Goal: Complete application form: Complete application form

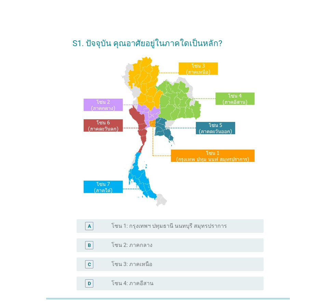
click at [125, 225] on label "โซน 1: กรุงเทพฯ ปทุมธานี นนทบุรี สมุทรปราการ" at bounding box center [168, 226] width 115 height 7
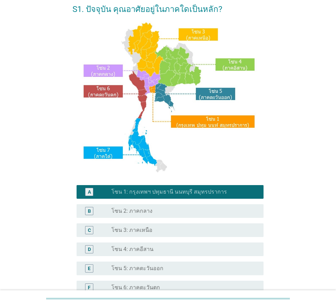
scroll to position [128, 0]
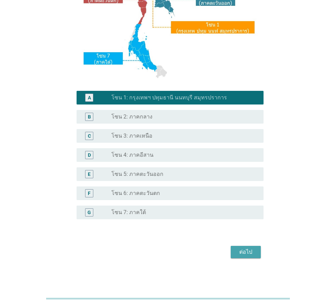
click at [243, 253] on div "ต่อไป" at bounding box center [245, 252] width 19 height 8
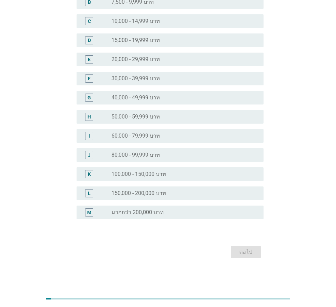
scroll to position [0, 0]
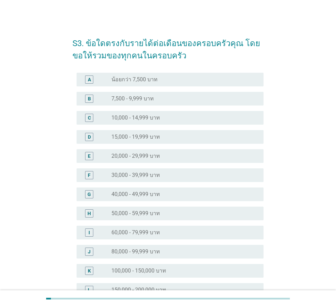
click at [187, 177] on div "radio_button_unchecked 30,000 - 39,999 บาท" at bounding box center [181, 175] width 141 height 7
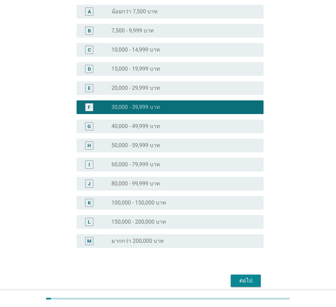
scroll to position [68, 0]
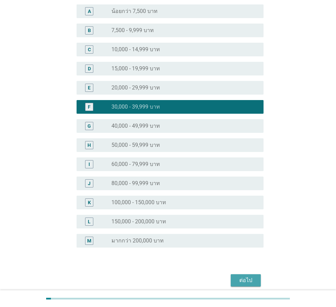
click at [239, 279] on div "ต่อไป" at bounding box center [245, 280] width 19 height 8
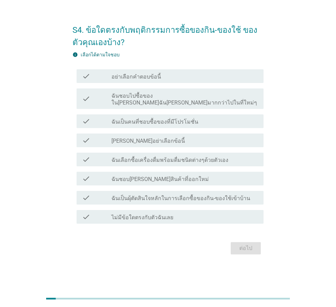
scroll to position [0, 0]
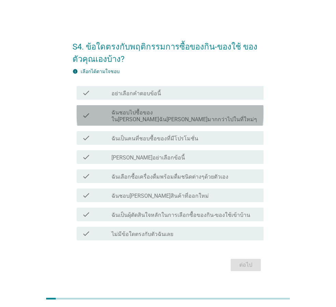
click at [202, 117] on label "ฉันชอบไปซื้อของใน[PERSON_NAME]ฉัน[PERSON_NAME]มากกว่าไปในที่ใหม่ๆ" at bounding box center [184, 116] width 147 height 14
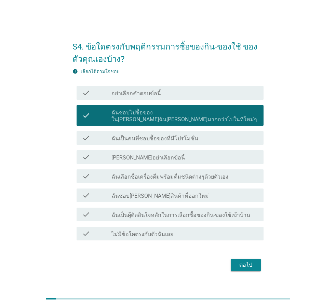
click at [202, 117] on label "ฉันชอบไปซื้อของใน[PERSON_NAME]ฉัน[PERSON_NAME]มากกว่าไปในที่ใหม่ๆ" at bounding box center [184, 116] width 147 height 14
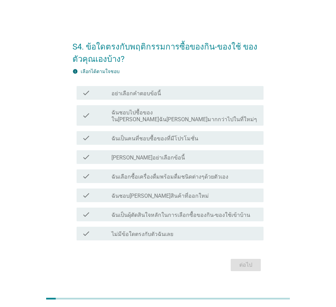
click at [202, 117] on label "ฉันชอบไปซื้อของใน[PERSON_NAME]ฉัน[PERSON_NAME]มากกว่าไปในที่ใหม่ๆ" at bounding box center [184, 116] width 147 height 14
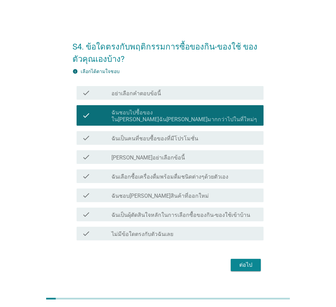
click at [202, 117] on label "ฉันชอบไปซื้อของใน[PERSON_NAME]ฉัน[PERSON_NAME]มากกว่าไปในที่ใหม่ๆ" at bounding box center [184, 116] width 147 height 14
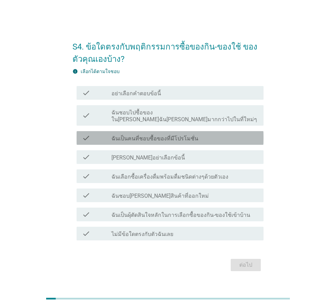
click at [202, 134] on div "check_box_outline_blank ฉันเป็นคนที่ชอบซื้อของที่มีโปรโมชั่น" at bounding box center [184, 138] width 147 height 8
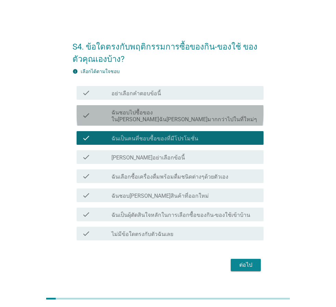
click at [201, 118] on label "ฉันชอบไปซื้อของใน[PERSON_NAME]ฉัน[PERSON_NAME]มากกว่าไปในที่ใหม่ๆ" at bounding box center [184, 116] width 147 height 14
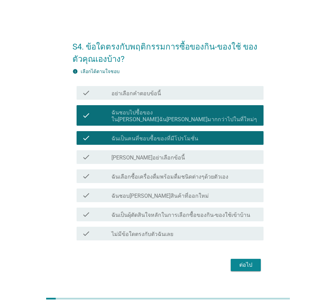
click at [213, 174] on label "ฉันเลือกซื้อเครื่องดื่มพร้อมดื่มชนิดต่างๆด้วยตัวเอง" at bounding box center [169, 176] width 117 height 7
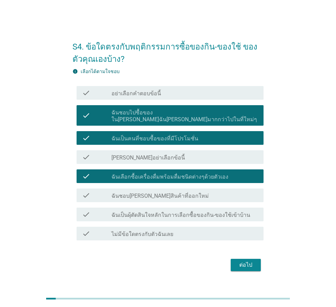
click at [225, 213] on label "ฉันเป็นผุ้ตัดสินใจหลักในการเลือกซื้อของกิน-ของใช้เข้าบ้าน" at bounding box center [180, 215] width 139 height 7
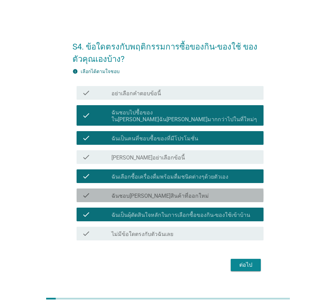
click at [221, 189] on div "check check_box_outline_blank ฉันชอบ[PERSON_NAME]สินค้าที่ออกใหม่" at bounding box center [170, 196] width 187 height 14
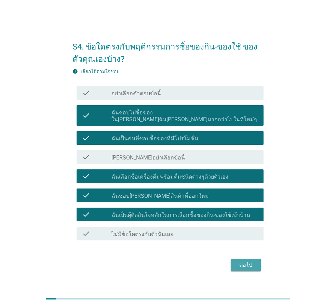
click at [245, 261] on div "ต่อไป" at bounding box center [245, 265] width 19 height 8
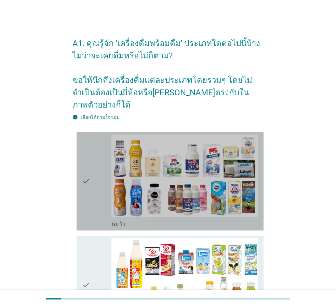
click at [99, 175] on div "check" at bounding box center [96, 181] width 29 height 93
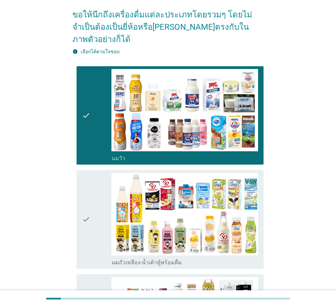
scroll to position [68, 0]
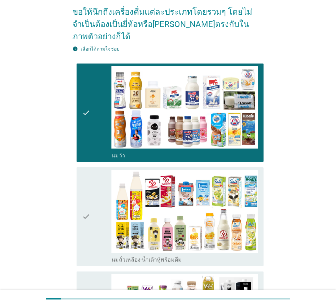
click at [95, 170] on div "check" at bounding box center [96, 216] width 29 height 93
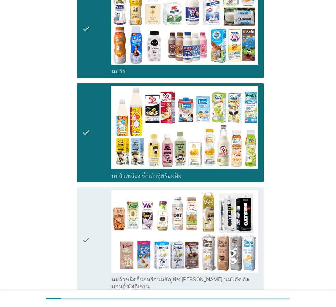
scroll to position [171, 0]
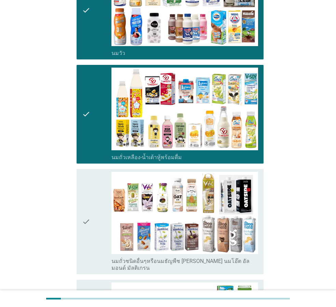
click at [95, 172] on div "check" at bounding box center [96, 222] width 29 height 100
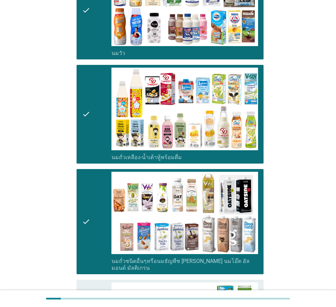
scroll to position [239, 0]
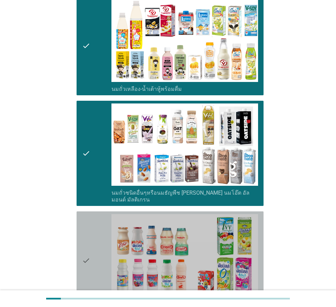
drag, startPoint x: 99, startPoint y: 194, endPoint x: 99, endPoint y: 200, distance: 6.5
click at [99, 211] on div "check check_box_outline_blank นมเปรี้ยว" at bounding box center [170, 260] width 187 height 99
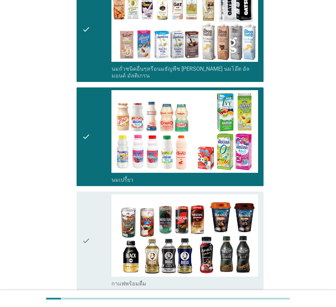
scroll to position [376, 0]
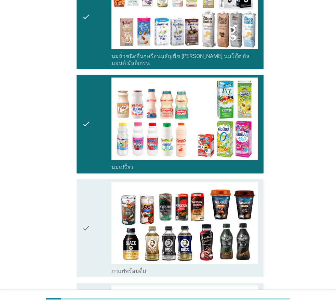
click at [98, 196] on div "check" at bounding box center [96, 228] width 29 height 93
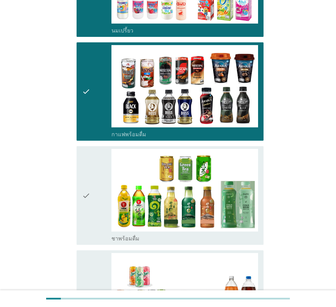
click at [91, 157] on div "check" at bounding box center [96, 195] width 29 height 93
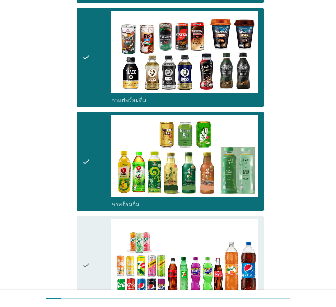
click at [98, 219] on div "check" at bounding box center [96, 265] width 29 height 93
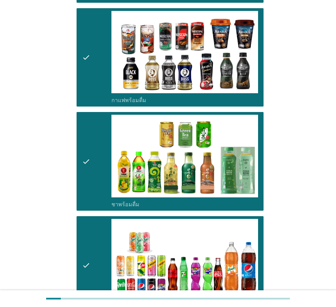
scroll to position [717, 0]
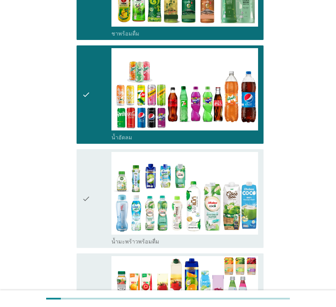
click at [96, 209] on div "check" at bounding box center [96, 198] width 29 height 93
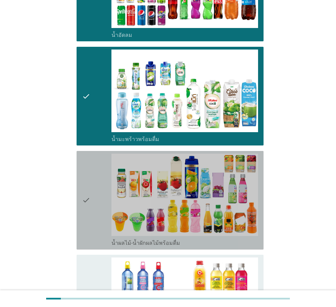
click at [94, 205] on div "check" at bounding box center [96, 200] width 29 height 93
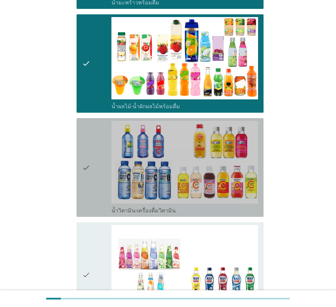
click at [94, 146] on div "check" at bounding box center [96, 167] width 29 height 93
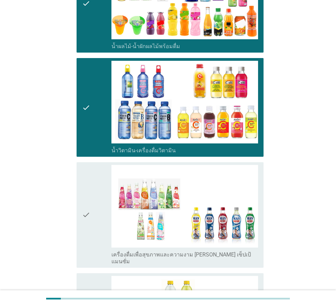
scroll to position [1025, 0]
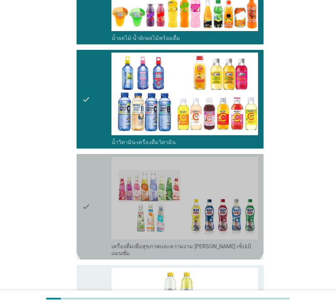
click at [97, 187] on div "check" at bounding box center [96, 207] width 29 height 100
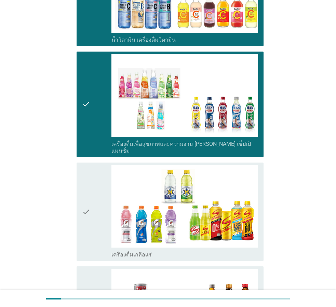
click at [96, 187] on div "check" at bounding box center [96, 211] width 29 height 93
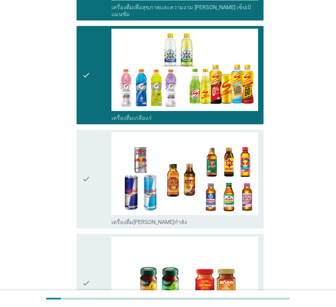
click at [96, 187] on div "check" at bounding box center [96, 179] width 29 height 93
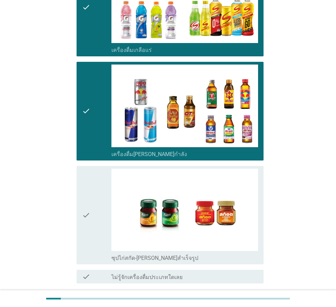
scroll to position [1332, 0]
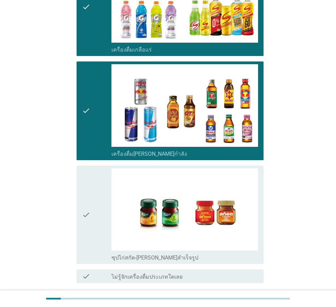
click at [96, 187] on div "check" at bounding box center [96, 214] width 29 height 93
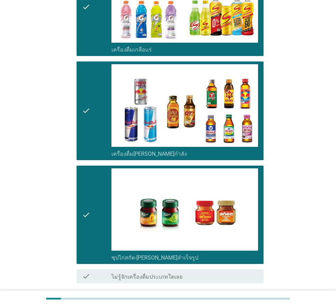
click at [258, 302] on button "ต่อไป" at bounding box center [246, 308] width 30 height 12
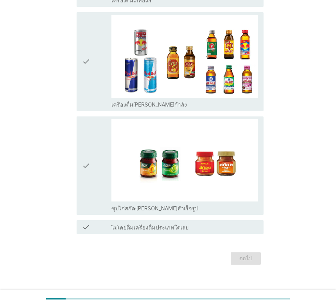
scroll to position [0, 0]
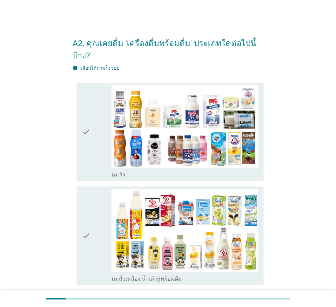
click at [93, 135] on div "check" at bounding box center [96, 131] width 29 height 93
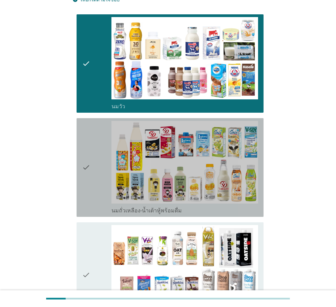
click at [90, 128] on icon "check" at bounding box center [86, 167] width 8 height 93
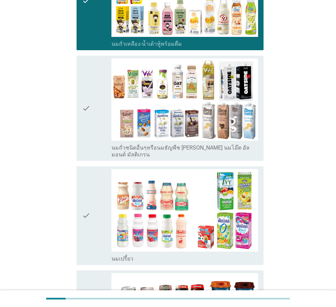
scroll to position [239, 0]
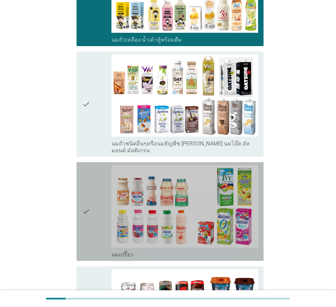
click at [89, 165] on icon "check" at bounding box center [86, 211] width 8 height 93
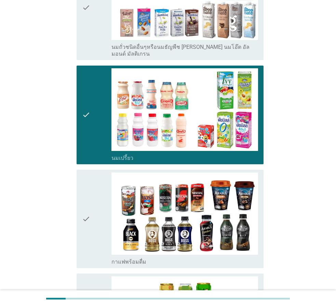
scroll to position [342, 0]
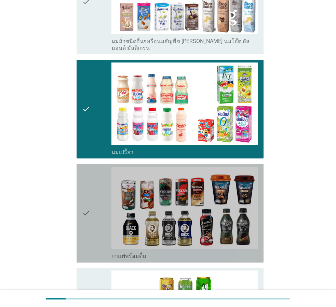
click at [95, 167] on div "check" at bounding box center [96, 213] width 29 height 93
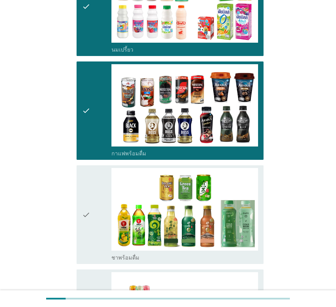
click at [95, 165] on div "check check_box_outline_blank ชาพร้อมดื่ม" at bounding box center [170, 214] width 187 height 99
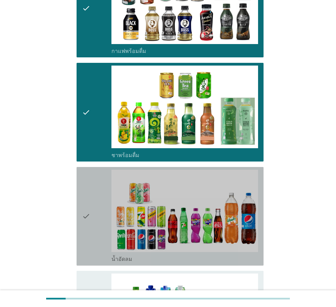
click at [95, 167] on div "check check_box_outline_blank น้ำอัดลม" at bounding box center [170, 216] width 187 height 99
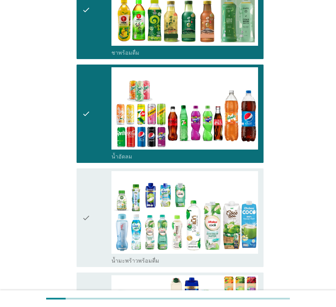
click at [98, 171] on div "check" at bounding box center [96, 217] width 29 height 93
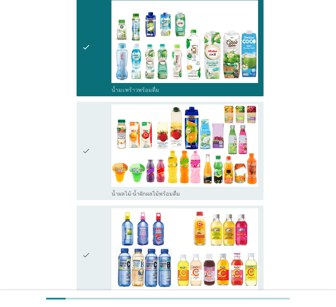
click at [98, 159] on div "check" at bounding box center [96, 151] width 29 height 93
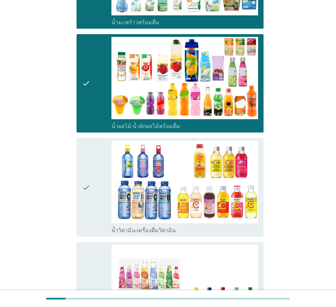
scroll to position [888, 0]
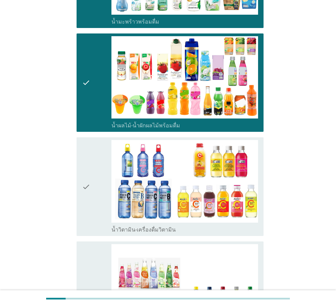
click at [96, 156] on div "check" at bounding box center [96, 186] width 29 height 93
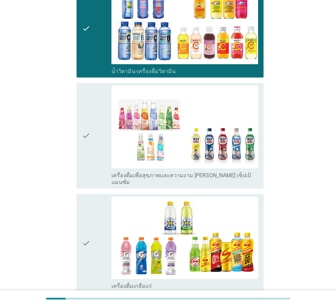
scroll to position [1093, 0]
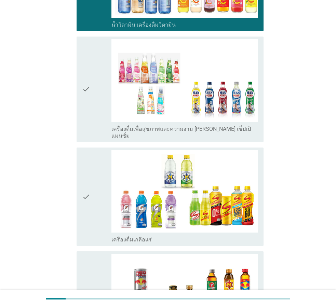
click at [96, 155] on div "check" at bounding box center [96, 196] width 29 height 93
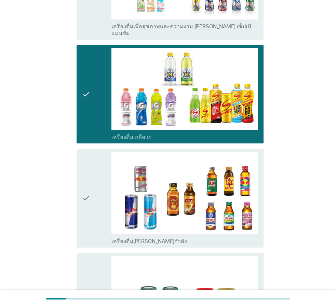
click at [96, 155] on div "check" at bounding box center [96, 198] width 29 height 93
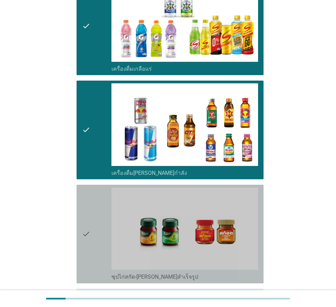
click at [96, 187] on div "check" at bounding box center [96, 233] width 29 height 93
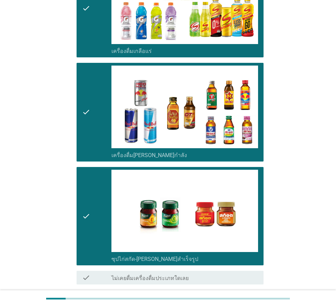
scroll to position [1313, 0]
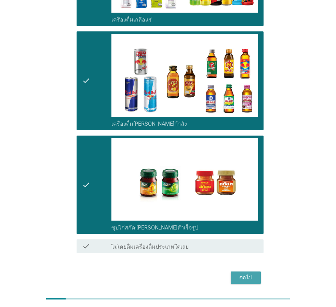
click at [252, 272] on button "ต่อไป" at bounding box center [246, 278] width 30 height 12
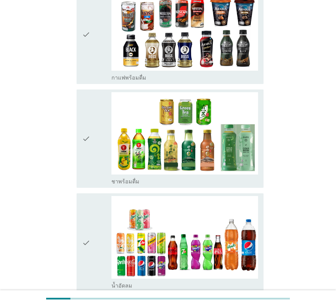
scroll to position [410, 0]
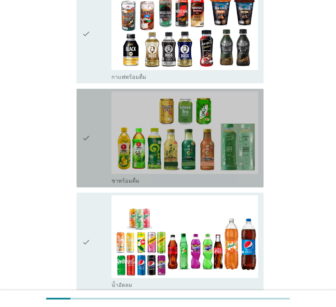
click at [94, 120] on div "check" at bounding box center [96, 138] width 29 height 93
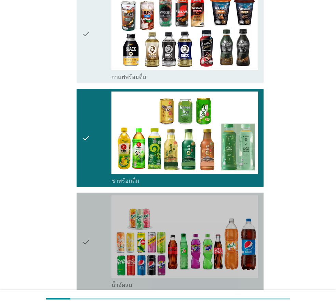
click at [95, 203] on div "check" at bounding box center [96, 241] width 29 height 93
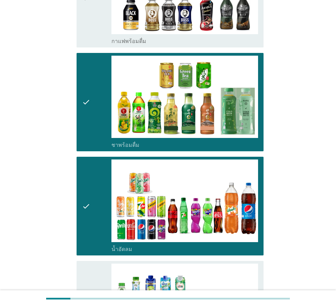
scroll to position [581, 0]
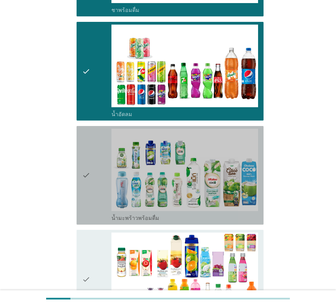
click at [99, 154] on div "check" at bounding box center [96, 175] width 29 height 93
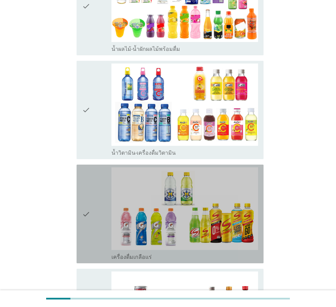
click at [93, 178] on div "check" at bounding box center [96, 213] width 29 height 93
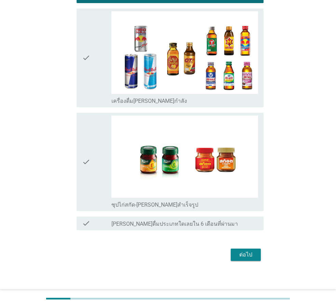
scroll to position [1117, 0]
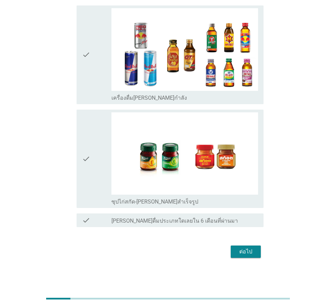
click at [249, 250] on div "ต่อไป" at bounding box center [245, 252] width 19 height 8
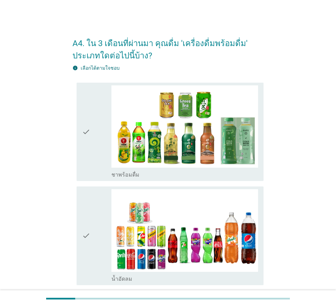
click at [96, 144] on div "check" at bounding box center [96, 131] width 29 height 93
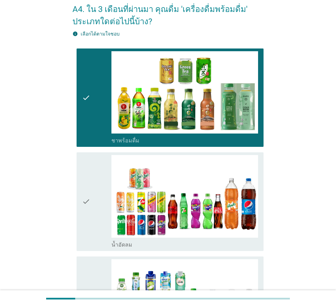
click at [96, 165] on div "check" at bounding box center [96, 201] width 29 height 93
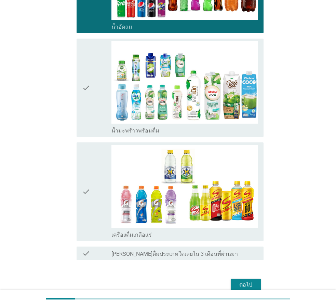
scroll to position [273, 0]
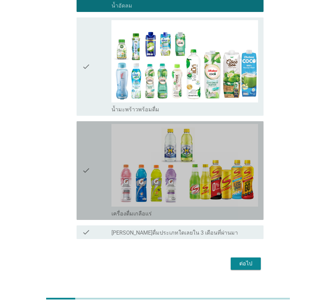
click at [96, 159] on div "check" at bounding box center [96, 170] width 29 height 93
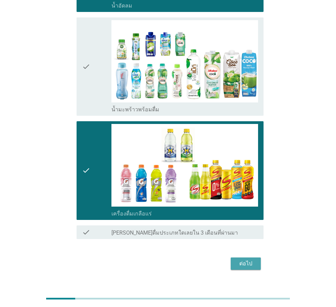
click at [257, 266] on button "ต่อไป" at bounding box center [246, 264] width 30 height 12
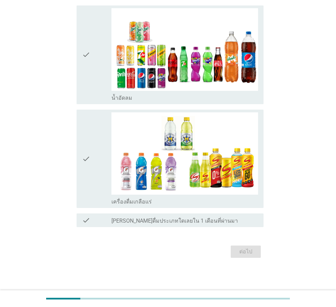
scroll to position [0, 0]
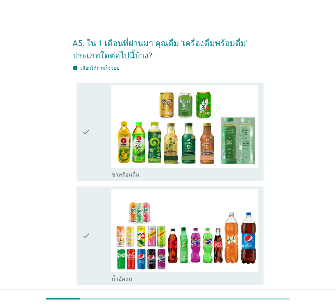
click at [92, 152] on div "check" at bounding box center [96, 131] width 29 height 93
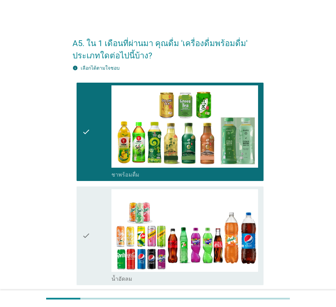
click at [85, 208] on icon "check" at bounding box center [86, 235] width 8 height 93
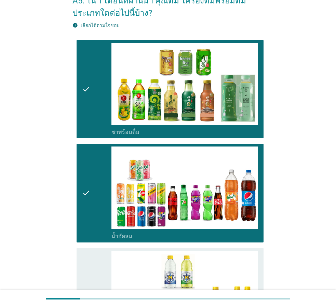
scroll to position [181, 0]
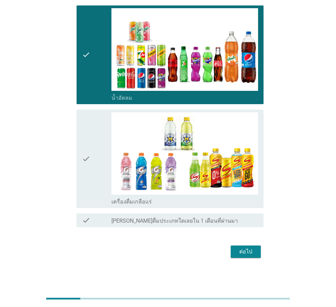
click at [82, 187] on icon "check" at bounding box center [86, 158] width 8 height 93
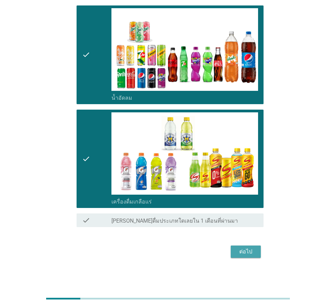
click at [238, 251] on div "ต่อไป" at bounding box center [245, 252] width 19 height 8
